Goal: Task Accomplishment & Management: Use online tool/utility

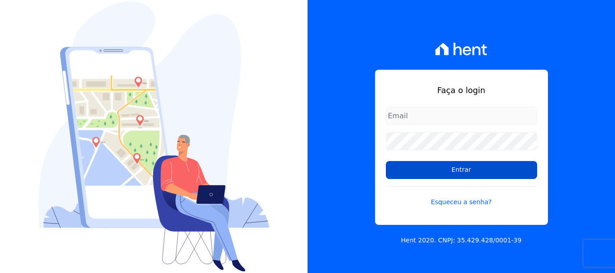
type input "[EMAIL_ADDRESS][DOMAIN_NAME]"
click at [453, 176] on input "Entrar" at bounding box center [461, 170] width 151 height 18
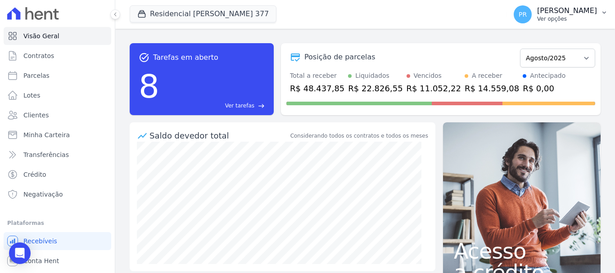
click at [527, 11] on span "PR" at bounding box center [523, 14] width 8 height 6
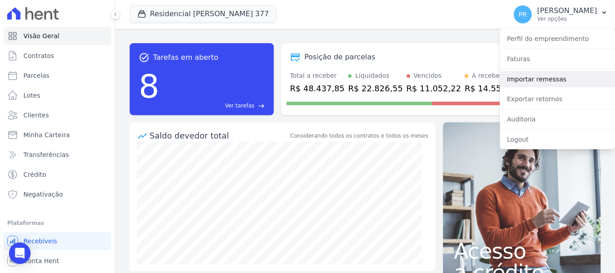
click at [569, 76] on link "Importar remessas" at bounding box center [557, 79] width 115 height 16
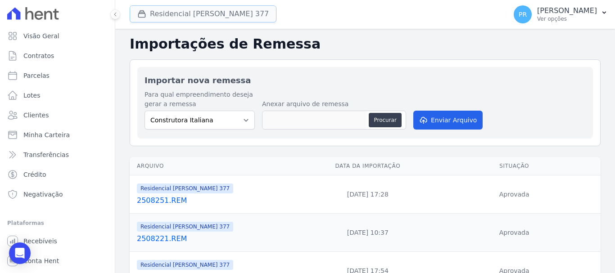
click at [181, 19] on button "Residencial Maria Da Glória 377" at bounding box center [203, 13] width 147 height 17
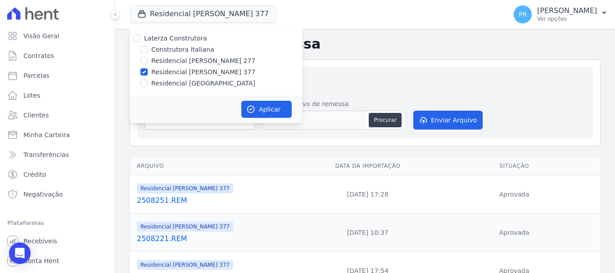
click at [168, 38] on label "Laterza Construtora" at bounding box center [175, 38] width 63 height 7
click at [141, 38] on input "Laterza Construtora" at bounding box center [136, 38] width 7 height 7
checkbox input "true"
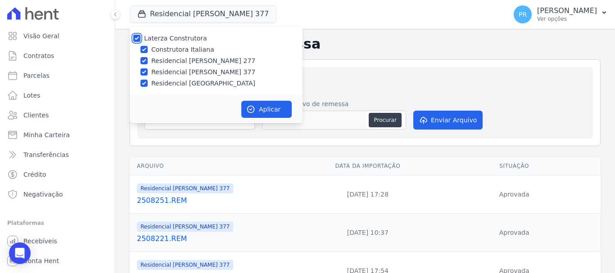
checkbox input "true"
click at [166, 35] on label "Laterza Construtora" at bounding box center [175, 38] width 63 height 7
click at [141, 35] on input "Laterza Construtora" at bounding box center [136, 38] width 7 height 7
checkbox input "false"
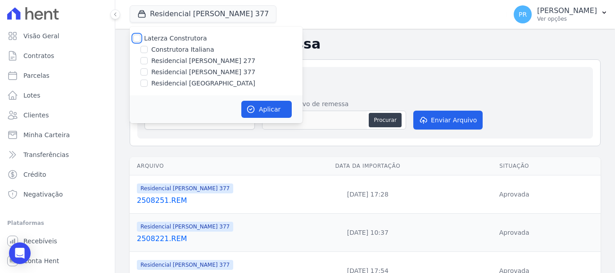
checkbox input "false"
click at [172, 49] on label "Construtora Italiana" at bounding box center [182, 49] width 63 height 9
click at [148, 49] on input "Construtora Italiana" at bounding box center [144, 49] width 7 height 7
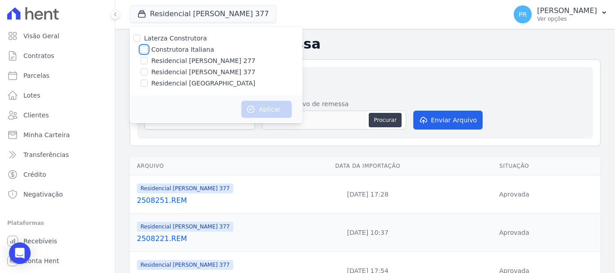
checkbox input "true"
click at [275, 116] on button "Aplicar" at bounding box center [266, 109] width 50 height 17
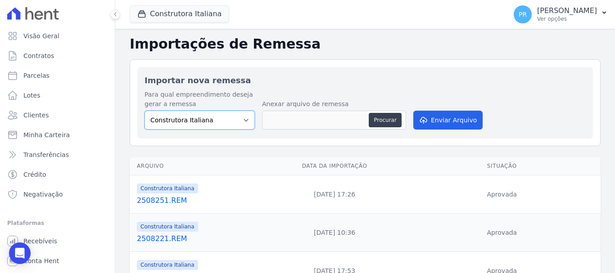
click at [227, 122] on select "Construtora Italiana Residencial [PERSON_NAME] 277 Residencial [PERSON_NAME][ST…" at bounding box center [200, 120] width 110 height 19
click at [145, 111] on select "Construtora Italiana Residencial [PERSON_NAME] 277 Residencial [PERSON_NAME][ST…" at bounding box center [200, 120] width 110 height 19
click at [400, 120] on button "Procurar" at bounding box center [385, 120] width 32 height 14
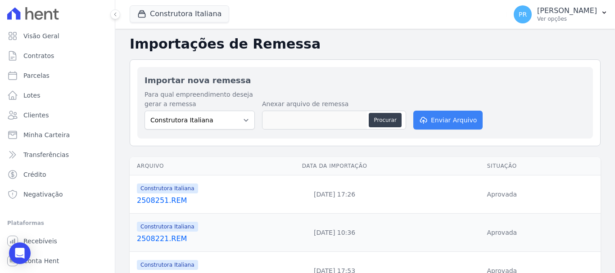
type input "2508191.REM"
click at [445, 119] on button "Enviar Arquivo" at bounding box center [447, 120] width 69 height 19
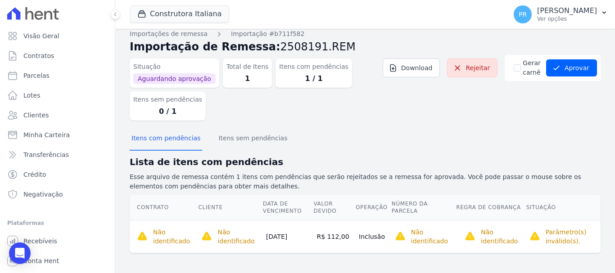
scroll to position [9, 0]
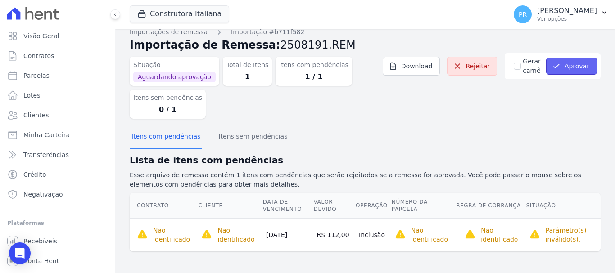
click at [578, 68] on button "Aprovar" at bounding box center [571, 66] width 51 height 17
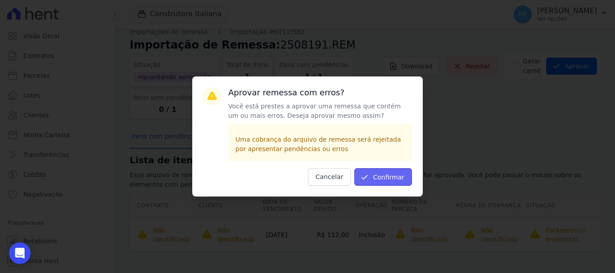
click at [391, 177] on button "Confirmar" at bounding box center [383, 177] width 58 height 18
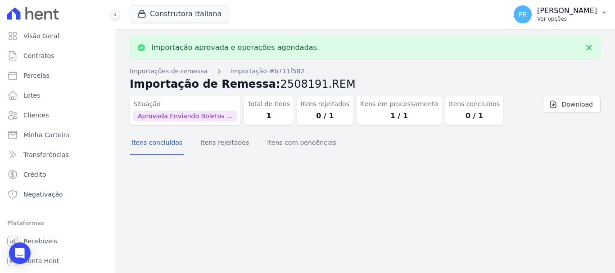
click at [558, 17] on p "Ver opções" at bounding box center [567, 18] width 60 height 7
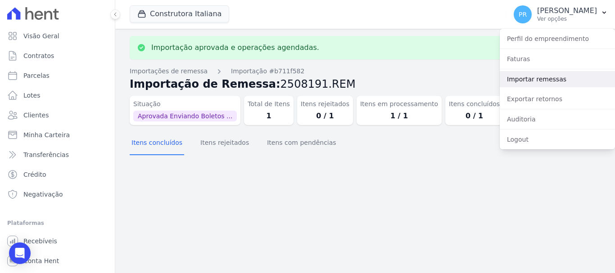
click at [543, 78] on link "Importar remessas" at bounding box center [557, 79] width 115 height 16
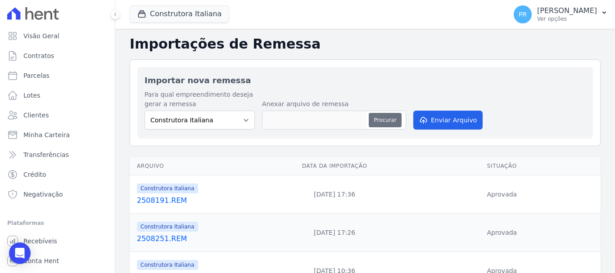
click at [390, 125] on button "Procurar" at bounding box center [385, 120] width 32 height 14
type input "2508261.REM"
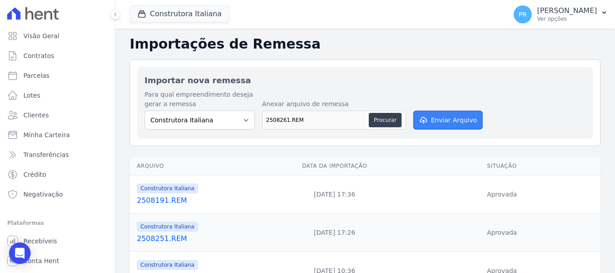
click at [443, 120] on button "Enviar Arquivo" at bounding box center [447, 120] width 69 height 19
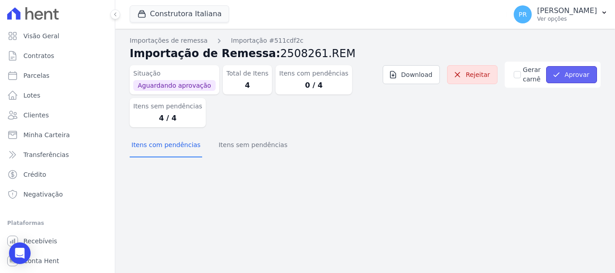
click at [581, 80] on button "Aprovar" at bounding box center [571, 74] width 51 height 17
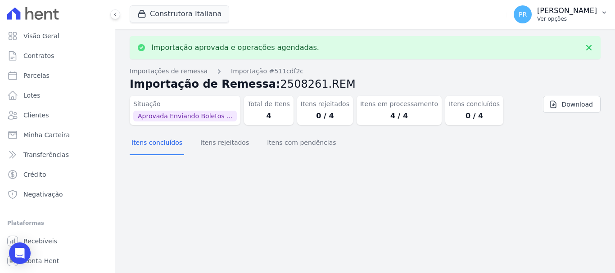
click at [587, 19] on p "Ver opções" at bounding box center [567, 18] width 60 height 7
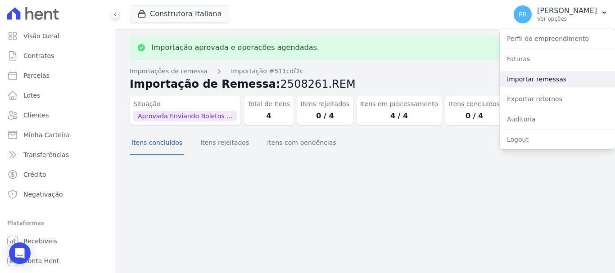
click at [532, 77] on link "Importar remessas" at bounding box center [557, 79] width 115 height 16
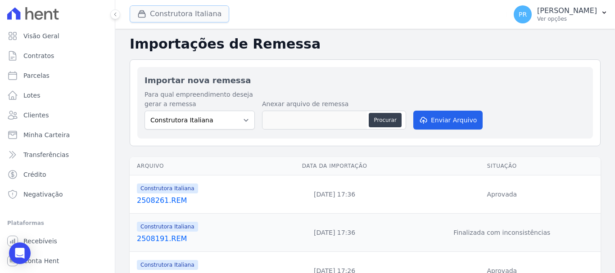
click at [152, 18] on button "Construtora Italiana" at bounding box center [180, 13] width 100 height 17
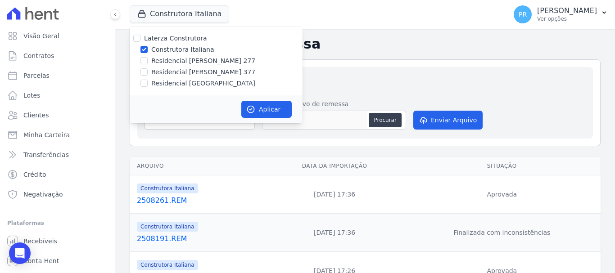
click at [163, 49] on label "Construtora Italiana" at bounding box center [182, 49] width 63 height 9
click at [148, 49] on input "Construtora Italiana" at bounding box center [144, 49] width 7 height 7
checkbox input "false"
click at [172, 65] on label "Residencial [PERSON_NAME] 277" at bounding box center [203, 60] width 104 height 9
click at [148, 64] on input "Residencial [PERSON_NAME] 277" at bounding box center [144, 60] width 7 height 7
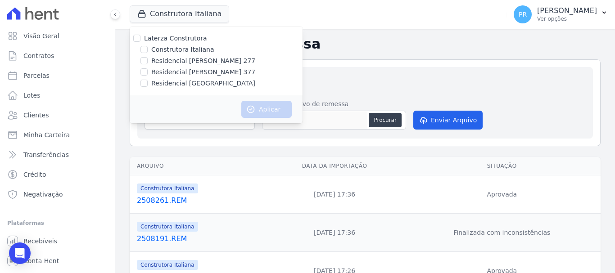
checkbox input "true"
click at [250, 107] on icon "button" at bounding box center [250, 109] width 9 height 9
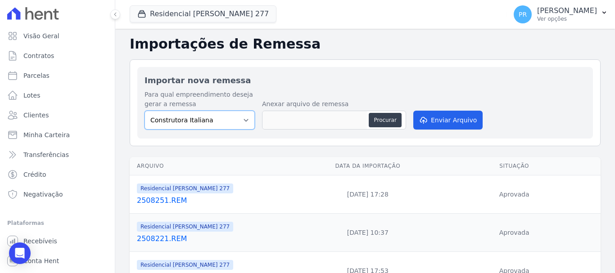
click at [219, 120] on select "Construtora Italiana Residencial [PERSON_NAME] 277 Residencial [PERSON_NAME][ST…" at bounding box center [200, 120] width 110 height 19
select select "7d698934-b935-4dc9-aa46-576f3138731b"
click at [145, 111] on select "Construtora Italiana Residencial [PERSON_NAME] 277 Residencial [PERSON_NAME][ST…" at bounding box center [200, 120] width 110 height 19
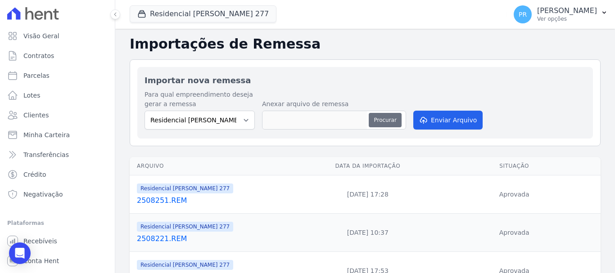
click at [382, 125] on button "Procurar" at bounding box center [385, 120] width 32 height 14
type input "2508191.REM"
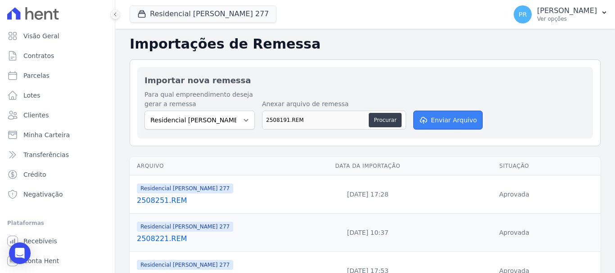
click at [420, 120] on icon "submit" at bounding box center [422, 120] width 9 height 7
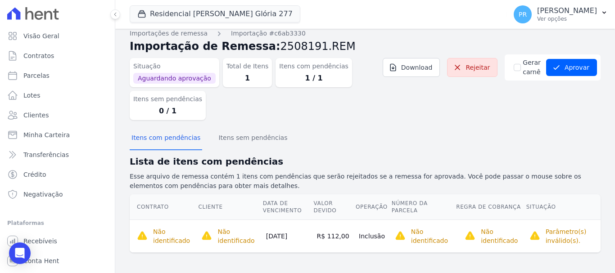
scroll to position [9, 0]
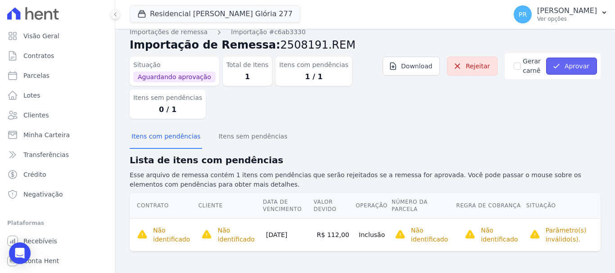
click at [582, 62] on button "Aprovar" at bounding box center [571, 66] width 51 height 17
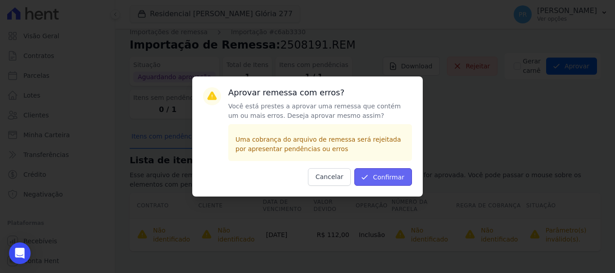
click at [399, 180] on button "Confirmar" at bounding box center [383, 177] width 58 height 18
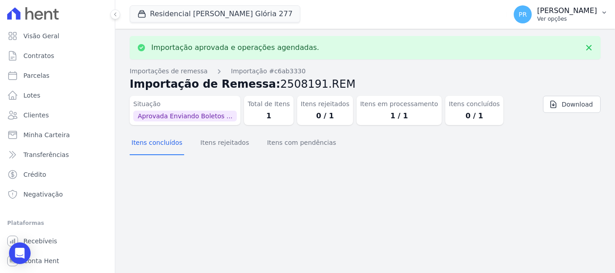
click at [569, 17] on p "Ver opções" at bounding box center [567, 18] width 60 height 7
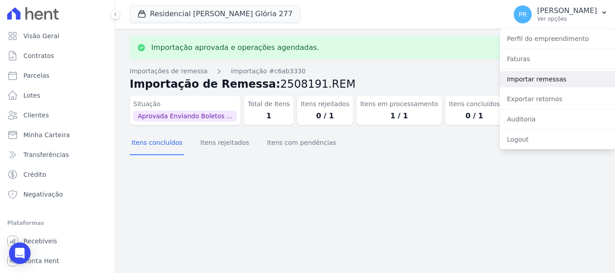
click at [538, 80] on link "Importar remessas" at bounding box center [557, 79] width 115 height 16
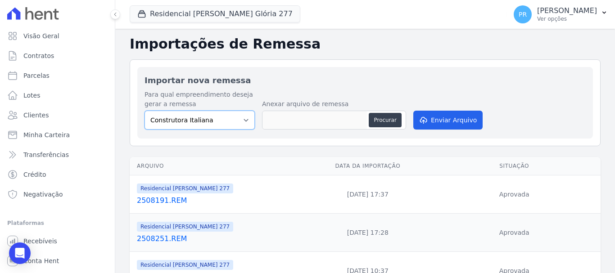
drag, startPoint x: 231, startPoint y: 121, endPoint x: 231, endPoint y: 128, distance: 6.8
click at [231, 121] on select "Construtora Italiana Residencial [PERSON_NAME] 277 Residencial [PERSON_NAME][ST…" at bounding box center [200, 120] width 110 height 19
select select "7d698934-b935-4dc9-aa46-576f3138731b"
click at [145, 111] on select "Construtora Italiana Residencial [PERSON_NAME] 277 Residencial [PERSON_NAME][ST…" at bounding box center [200, 120] width 110 height 19
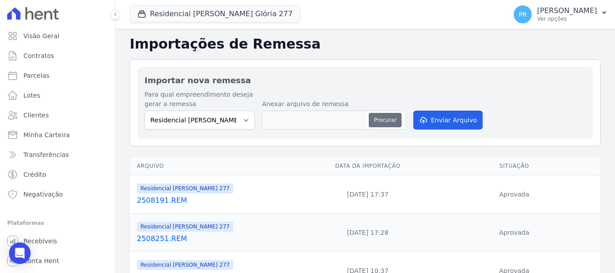
click at [374, 116] on button "Procurar" at bounding box center [385, 120] width 32 height 14
type input "2508261.REM"
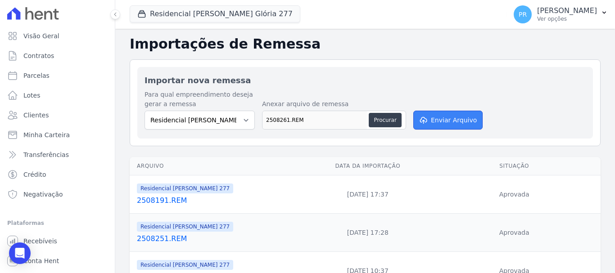
click at [466, 118] on button "Enviar Arquivo" at bounding box center [447, 120] width 69 height 19
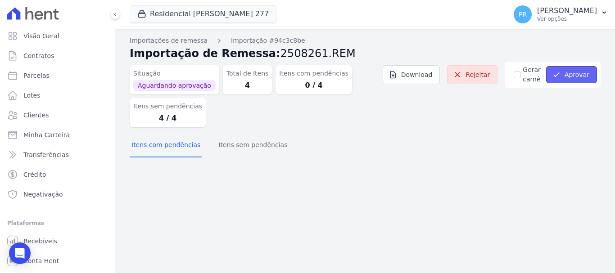
click at [559, 81] on button "Aprovar" at bounding box center [571, 74] width 51 height 17
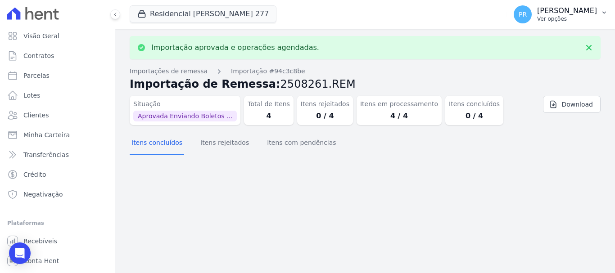
click at [570, 15] on p "[PERSON_NAME]" at bounding box center [567, 10] width 60 height 9
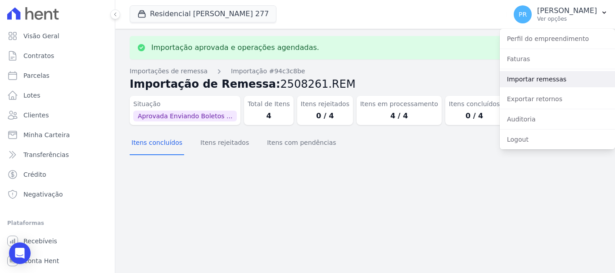
click at [544, 78] on link "Importar remessas" at bounding box center [557, 79] width 115 height 16
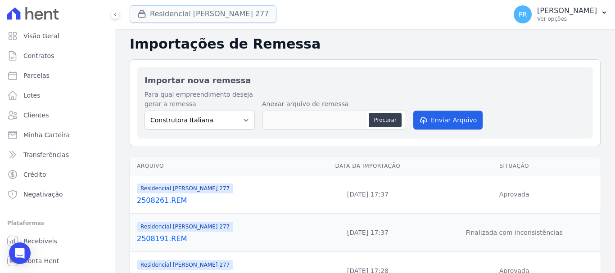
click at [177, 17] on button "Residencial Maria Da Glória 277" at bounding box center [203, 13] width 147 height 17
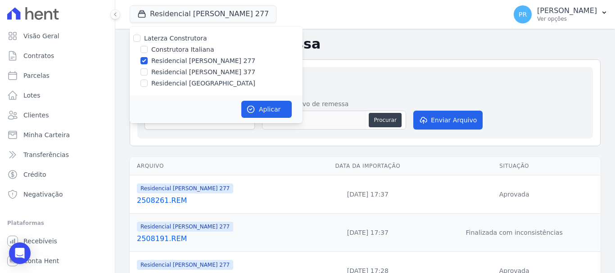
click at [179, 59] on label "Residencial [PERSON_NAME] 277" at bounding box center [203, 60] width 104 height 9
click at [148, 59] on input "Residencial [PERSON_NAME] 277" at bounding box center [144, 60] width 7 height 7
checkbox input "false"
click at [177, 73] on label "Residencial [PERSON_NAME] 377" at bounding box center [203, 72] width 104 height 9
click at [148, 73] on input "Residencial [PERSON_NAME] 377" at bounding box center [144, 71] width 7 height 7
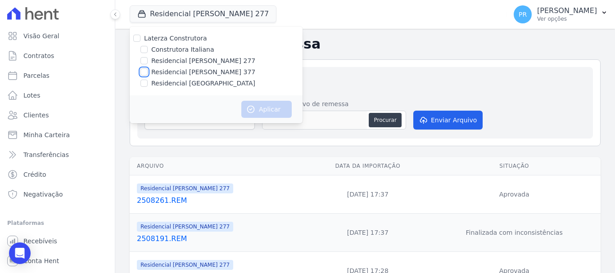
checkbox input "true"
click at [263, 109] on button "Aplicar" at bounding box center [266, 109] width 50 height 17
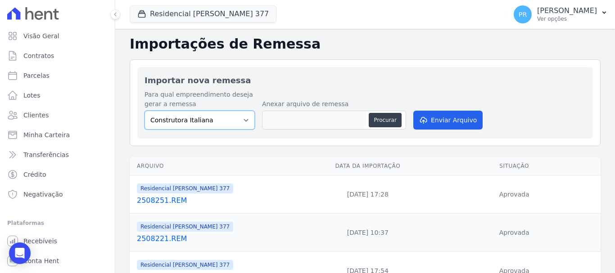
click at [230, 129] on select "Construtora Italiana Residencial Maria da Glória 277 Residencial Maria da Glóri…" at bounding box center [200, 120] width 110 height 19
select select "0cd9190e-dfd9-46e5-afc8-7298ef4c0c2b"
click at [145, 111] on select "Construtora Italiana Residencial Maria da Glória 277 Residencial Maria da Glóri…" at bounding box center [200, 120] width 110 height 19
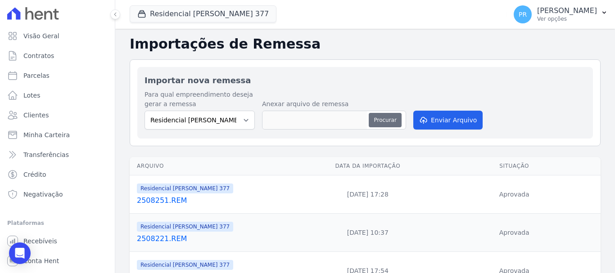
click at [385, 122] on button "Procurar" at bounding box center [385, 120] width 32 height 14
type input "2508191.REM"
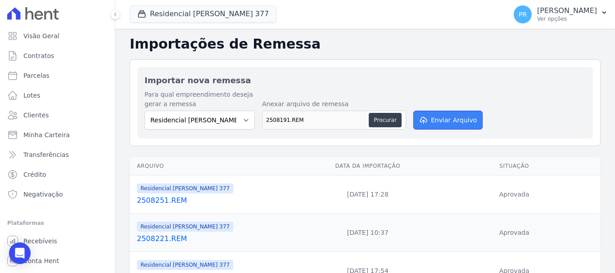
click at [437, 122] on button "Enviar Arquivo" at bounding box center [447, 120] width 69 height 19
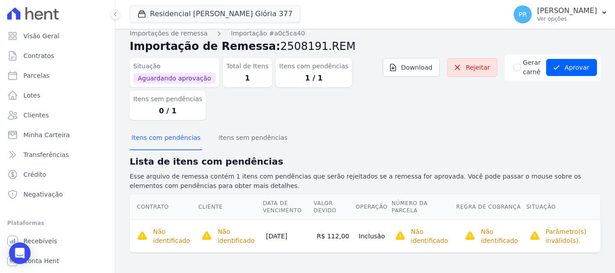
scroll to position [9, 0]
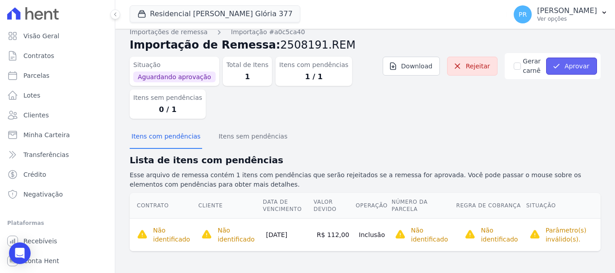
click at [575, 69] on button "Aprovar" at bounding box center [571, 66] width 51 height 17
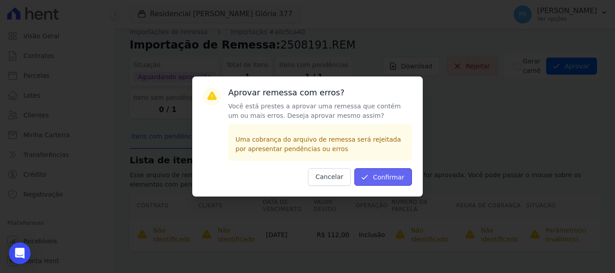
click at [405, 175] on button "Confirmar" at bounding box center [383, 177] width 58 height 18
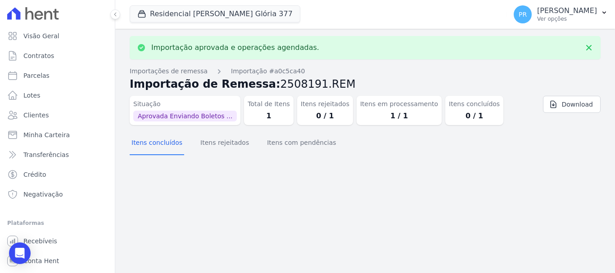
click at [556, 16] on p "Ver opções" at bounding box center [567, 18] width 60 height 7
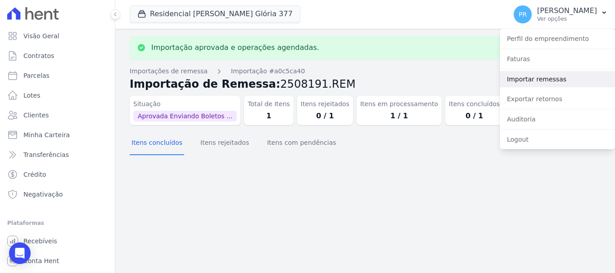
click at [515, 80] on link "Importar remessas" at bounding box center [557, 79] width 115 height 16
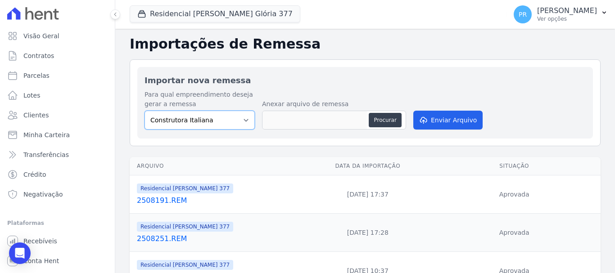
click at [213, 123] on select "Construtora Italiana Residencial [PERSON_NAME] 277 Residencial [PERSON_NAME][ST…" at bounding box center [200, 120] width 110 height 19
select select "0cd9190e-dfd9-46e5-afc8-7298ef4c0c2b"
click at [145, 111] on select "Construtora Italiana Residencial [PERSON_NAME] 277 Residencial [PERSON_NAME][ST…" at bounding box center [200, 120] width 110 height 19
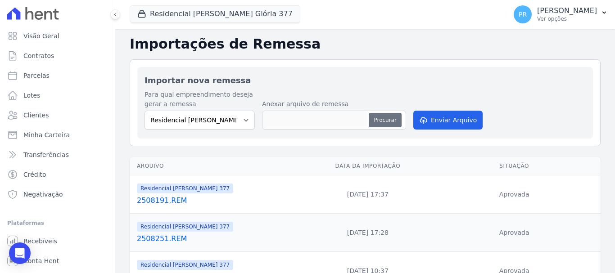
click at [374, 117] on button "Procurar" at bounding box center [385, 120] width 32 height 14
type input "2508261.REM"
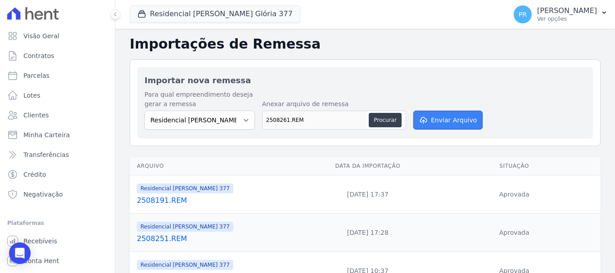
click at [448, 116] on button "Enviar Arquivo" at bounding box center [447, 120] width 69 height 19
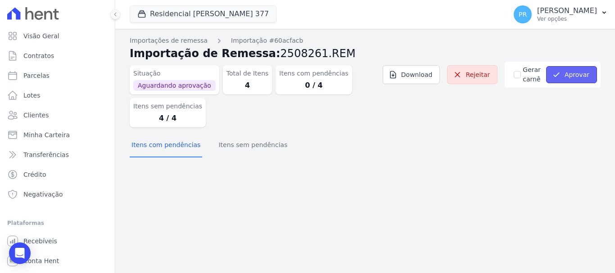
click at [564, 77] on button "Aprovar" at bounding box center [571, 74] width 51 height 17
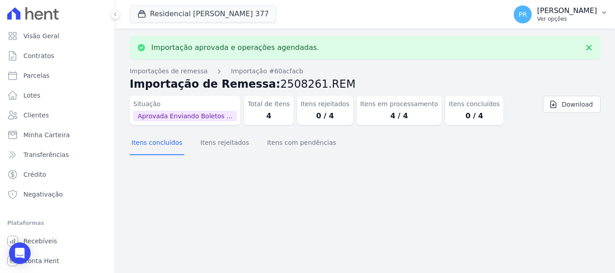
click at [550, 9] on div "PR [PERSON_NAME] Ver opções" at bounding box center [555, 14] width 83 height 18
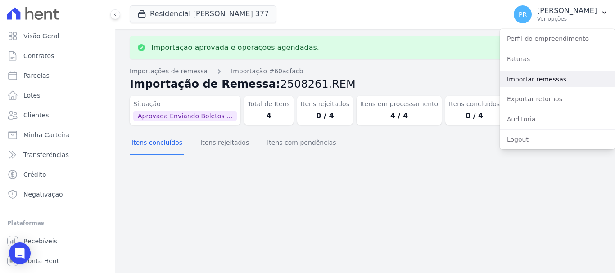
click at [549, 83] on link "Importar remessas" at bounding box center [557, 79] width 115 height 16
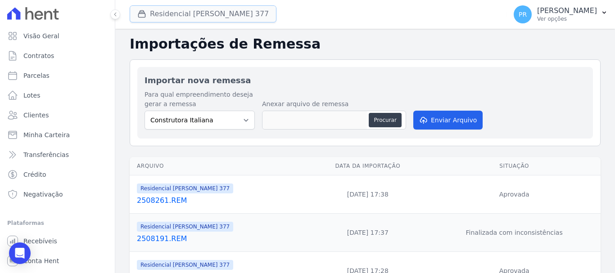
click at [227, 14] on button "Residencial [PERSON_NAME] 377" at bounding box center [203, 13] width 147 height 17
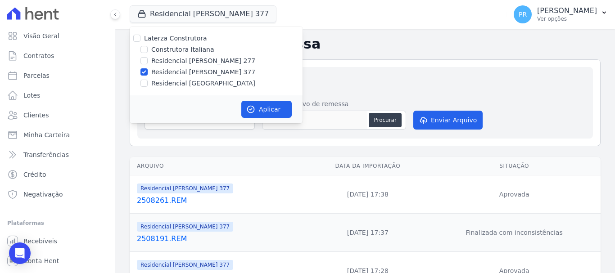
drag, startPoint x: 193, startPoint y: 68, endPoint x: 188, endPoint y: 84, distance: 16.5
click at [193, 68] on label "Residencial [PERSON_NAME] 377" at bounding box center [203, 72] width 104 height 9
click at [148, 68] on input "Residencial [PERSON_NAME] 377" at bounding box center [144, 71] width 7 height 7
checkbox input "false"
drag, startPoint x: 187, startPoint y: 86, endPoint x: 210, endPoint y: 94, distance: 24.1
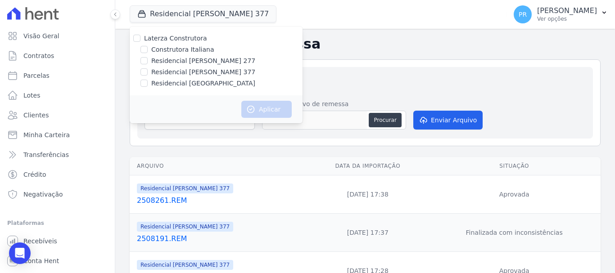
click at [187, 87] on label "Residencial [GEOGRAPHIC_DATA]" at bounding box center [203, 83] width 104 height 9
click at [148, 87] on input "Residencial [GEOGRAPHIC_DATA]" at bounding box center [144, 83] width 7 height 7
checkbox input "true"
click at [254, 115] on button "Aplicar" at bounding box center [266, 109] width 50 height 17
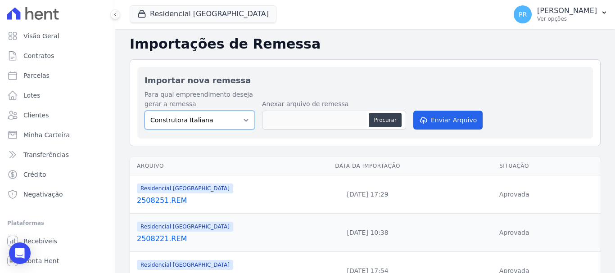
click at [225, 122] on select "Construtora Italiana Residencial [PERSON_NAME] 277 Residencial [PERSON_NAME][ST…" at bounding box center [200, 120] width 110 height 19
select select "6440c0a1-232b-4aa1-adfe-88cb95fffe46"
click at [145, 111] on select "Construtora Italiana Residencial [PERSON_NAME] 277 Residencial [PERSON_NAME][ST…" at bounding box center [200, 120] width 110 height 19
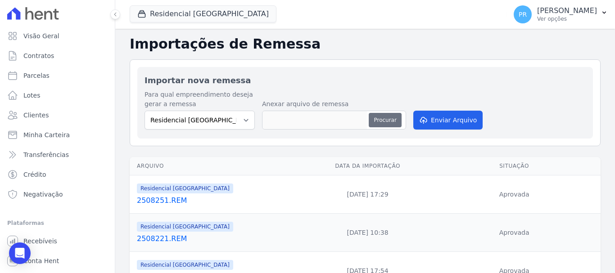
click at [376, 118] on button "Procurar" at bounding box center [385, 120] width 32 height 14
type input "2508191.REM"
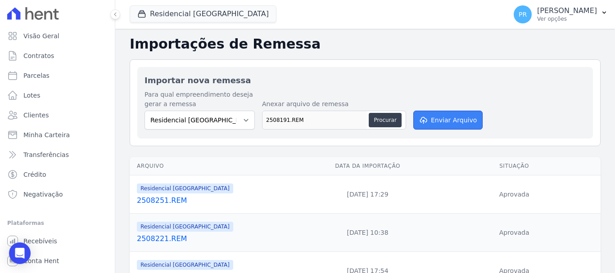
click at [416, 122] on button "Enviar Arquivo" at bounding box center [447, 120] width 69 height 19
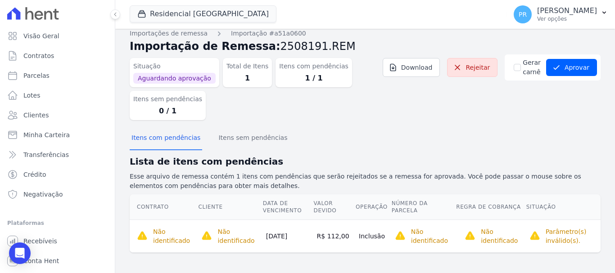
scroll to position [9, 0]
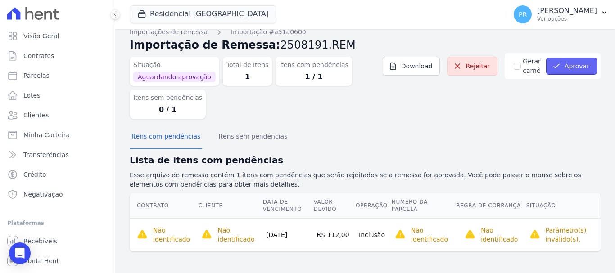
click at [580, 69] on button "Aprovar" at bounding box center [571, 66] width 51 height 17
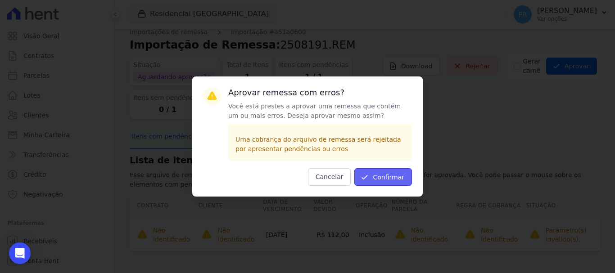
click at [377, 181] on button "Confirmar" at bounding box center [383, 177] width 58 height 18
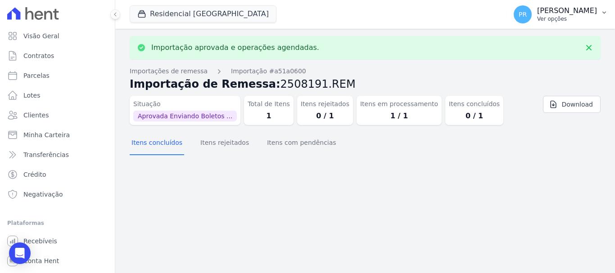
click at [566, 15] on p "[PERSON_NAME]" at bounding box center [567, 10] width 60 height 9
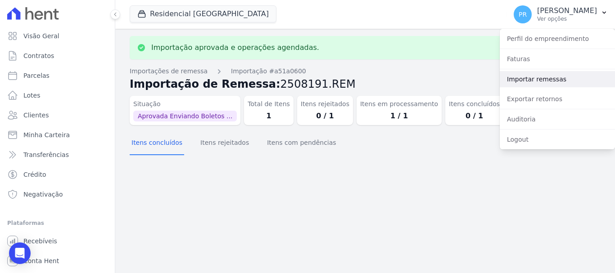
click at [530, 83] on link "Importar remessas" at bounding box center [557, 79] width 115 height 16
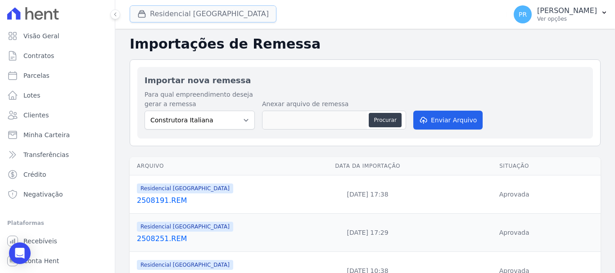
click at [203, 15] on button "Residencial [GEOGRAPHIC_DATA]" at bounding box center [203, 13] width 147 height 17
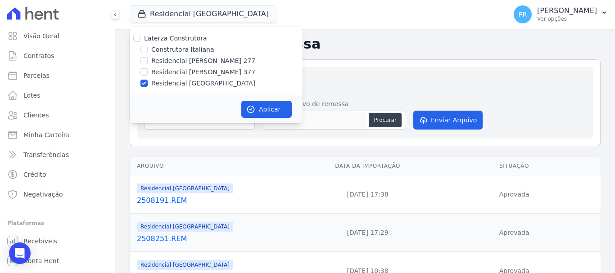
click at [351, 63] on div "Importar nova remessa Para qual empreendimento deseja gerar a remessa Construto…" at bounding box center [365, 102] width 471 height 87
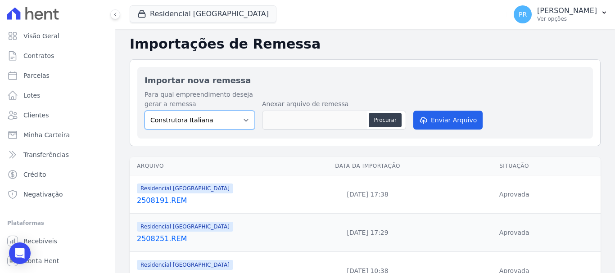
drag, startPoint x: 216, startPoint y: 119, endPoint x: 216, endPoint y: 127, distance: 8.6
click at [216, 119] on select "Construtora Italiana Residencial [PERSON_NAME] 277 Residencial [PERSON_NAME][ST…" at bounding box center [200, 120] width 110 height 19
select select "6440c0a1-232b-4aa1-adfe-88cb95fffe46"
click at [145, 111] on select "Construtora Italiana Residencial [PERSON_NAME] 277 Residencial [PERSON_NAME][ST…" at bounding box center [200, 120] width 110 height 19
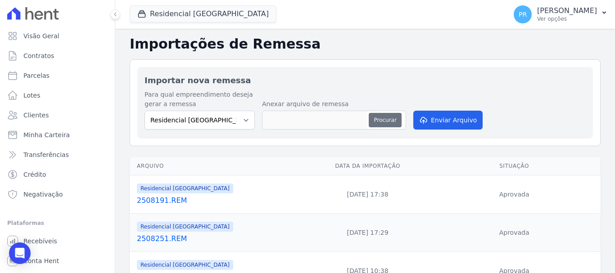
click at [384, 122] on button "Procurar" at bounding box center [385, 120] width 32 height 14
type input "2508261.REM"
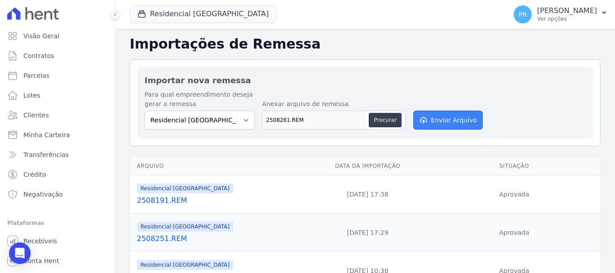
click at [440, 116] on button "Enviar Arquivo" at bounding box center [447, 120] width 69 height 19
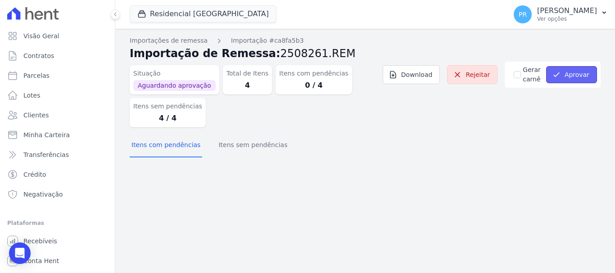
click at [574, 77] on button "Aprovar" at bounding box center [571, 74] width 51 height 17
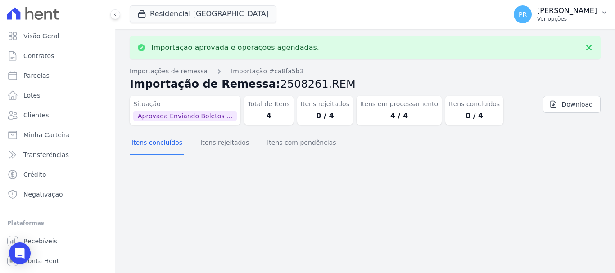
click at [567, 19] on p "Ver opções" at bounding box center [567, 18] width 60 height 7
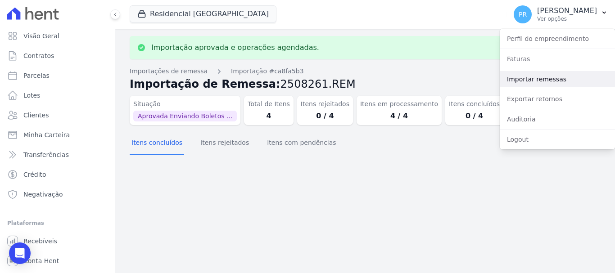
click at [552, 77] on link "Importar remessas" at bounding box center [557, 79] width 115 height 16
